Goal: Transaction & Acquisition: Obtain resource

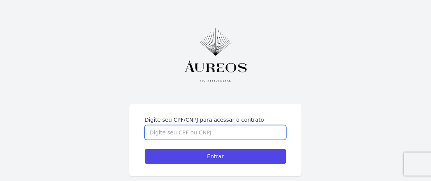
click at [156, 80] on div "Digite seu CPF/CNPJ para acessar o contrato Entrar © Hent 2025. CNPJ: 35.429.42…" at bounding box center [215, 106] width 431 height 212
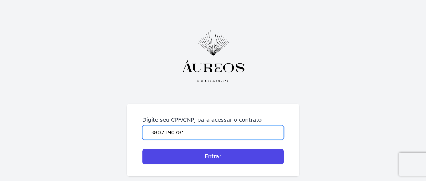
type input "13802190785"
click at [142, 149] on input "Entrar" at bounding box center [213, 156] width 142 height 15
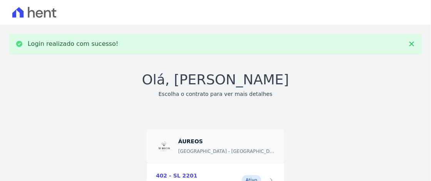
scroll to position [75, 0]
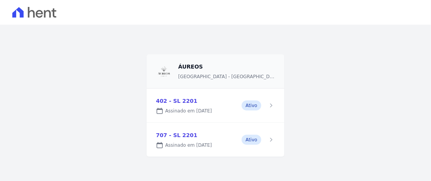
click at [266, 139] on link at bounding box center [215, 140] width 137 height 34
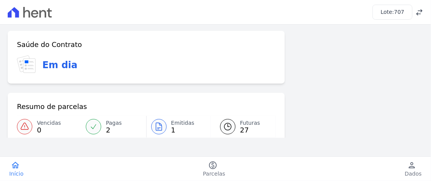
click at [157, 131] on div at bounding box center [158, 126] width 15 height 15
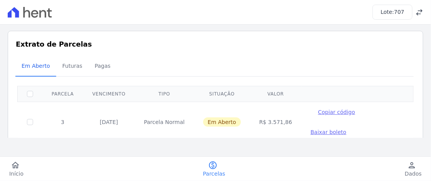
click at [346, 129] on span "Baixar boleto" at bounding box center [329, 132] width 36 height 6
click at [401, 12] on span "707" at bounding box center [399, 12] width 10 height 6
click at [416, 13] on icon at bounding box center [420, 12] width 8 height 8
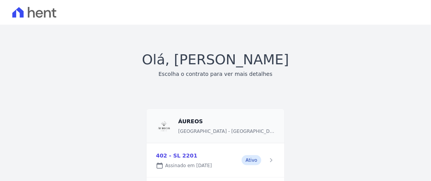
scroll to position [54, 0]
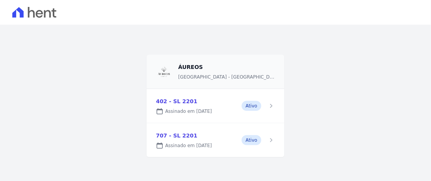
click at [265, 107] on link at bounding box center [215, 106] width 137 height 34
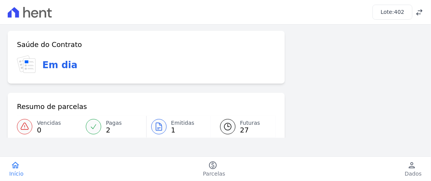
scroll to position [99, 0]
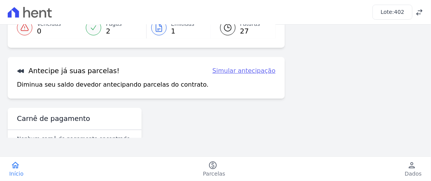
click at [154, 30] on icon at bounding box center [158, 27] width 9 height 9
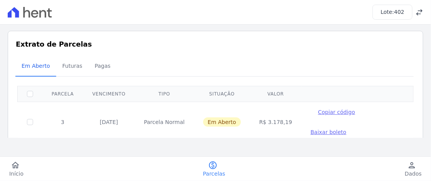
click at [346, 129] on span "Baixar boleto" at bounding box center [329, 132] width 36 height 6
